Goal: Task Accomplishment & Management: Complete application form

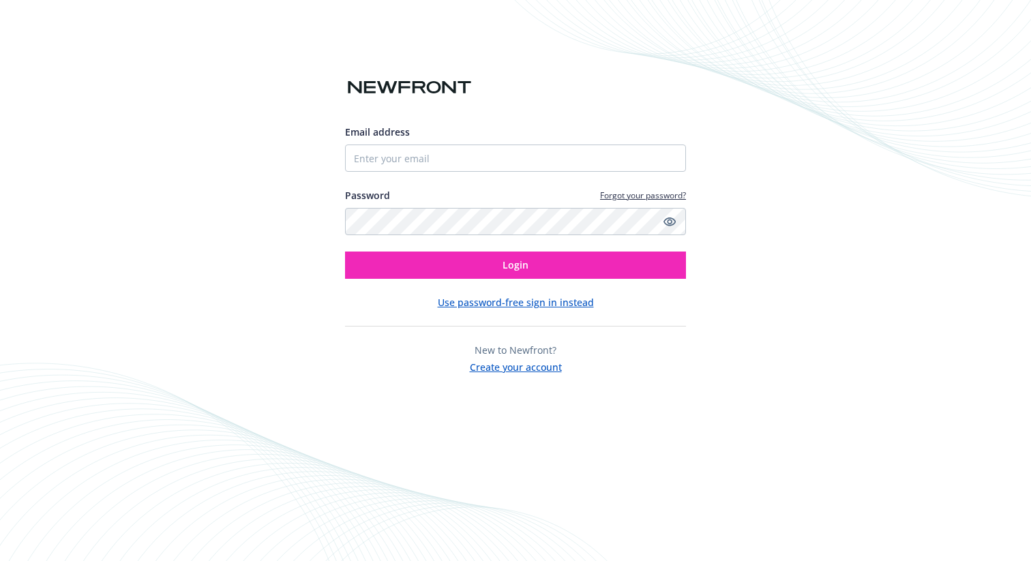
click at [456, 304] on button "Use password-free sign in instead" at bounding box center [516, 302] width 156 height 14
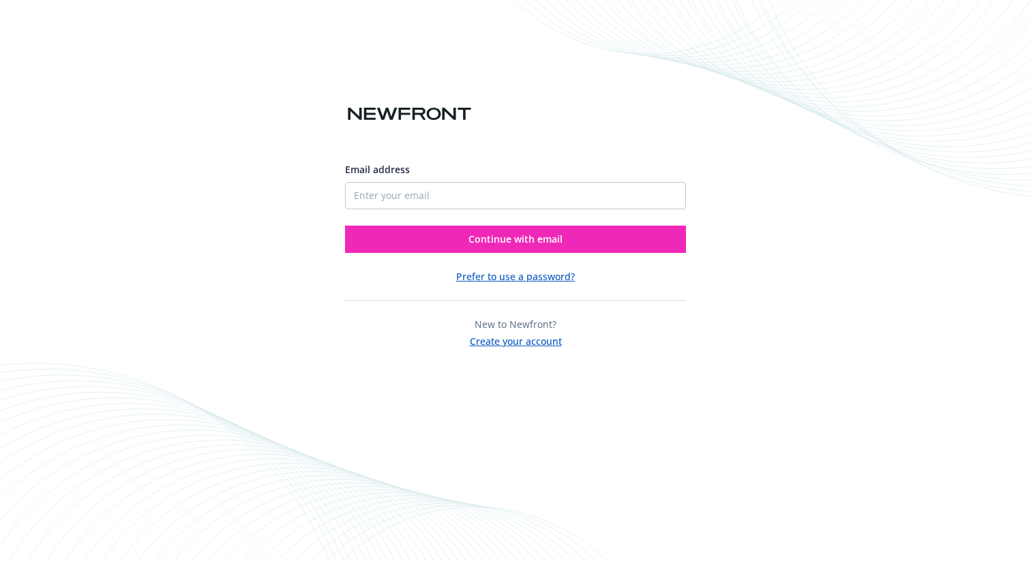
click at [529, 340] on button "Create your account" at bounding box center [516, 339] width 92 height 17
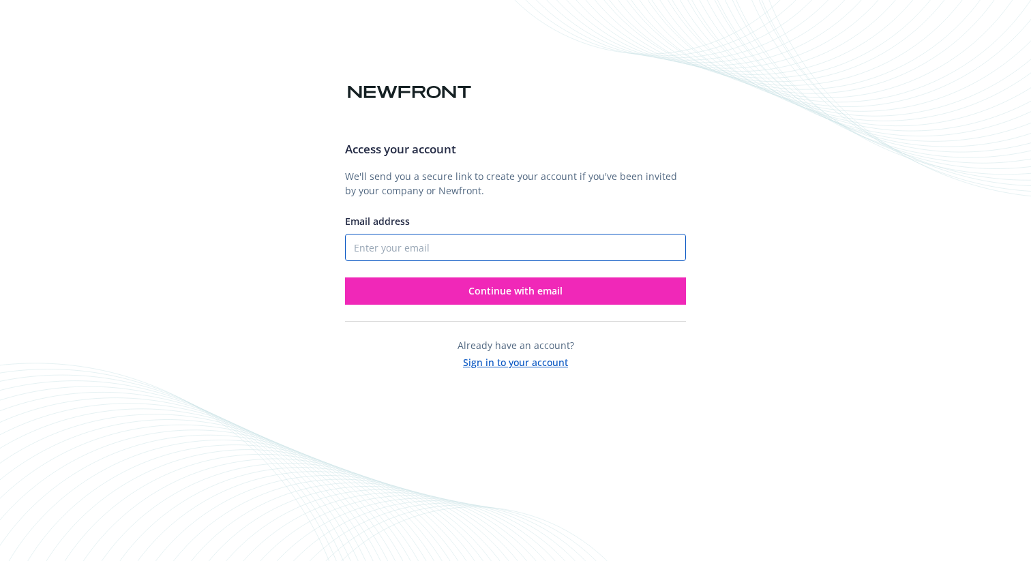
click at [430, 242] on input "Email address" at bounding box center [515, 247] width 341 height 27
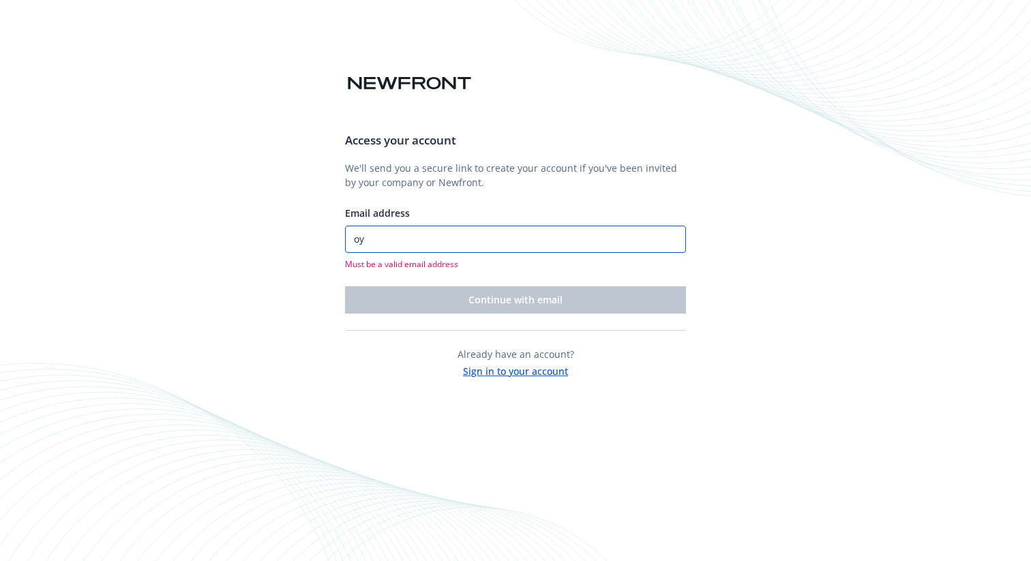
type input "o"
